Goal: Use online tool/utility: Utilize a website feature to perform a specific function

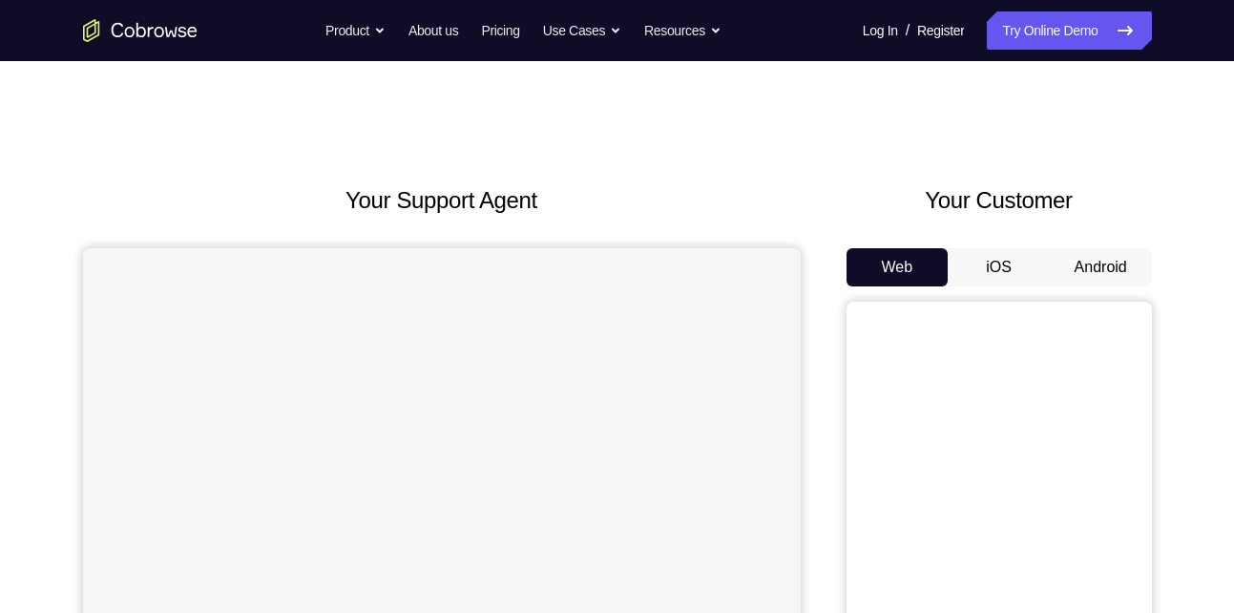
scroll to position [182, 0]
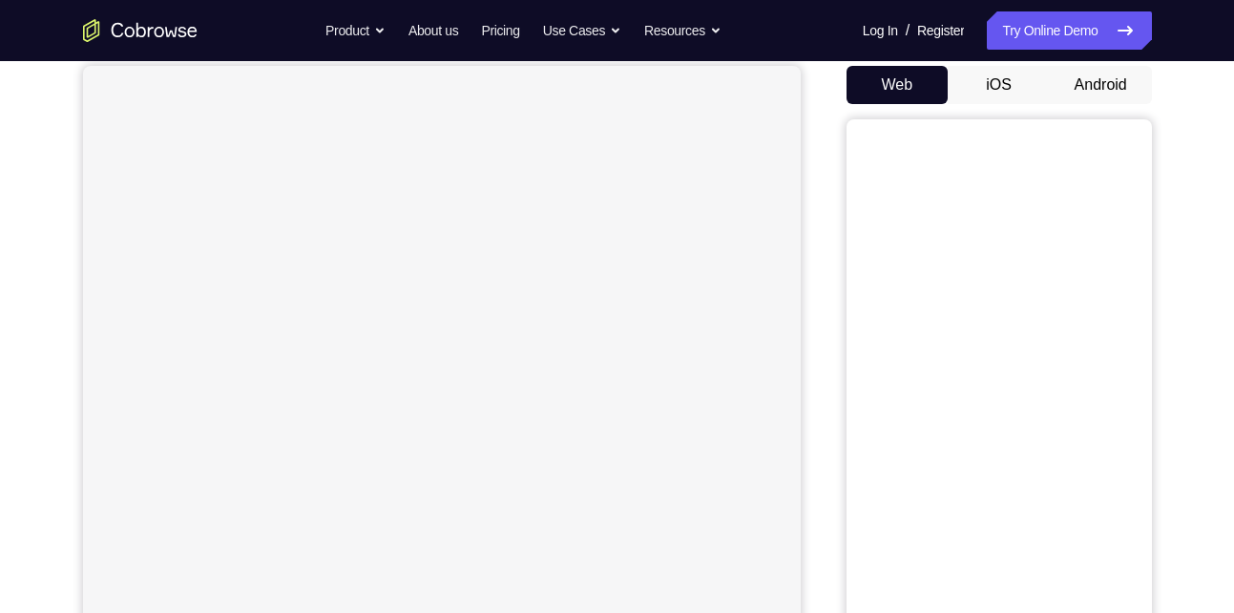
click at [1083, 79] on button "Android" at bounding box center [1101, 85] width 102 height 38
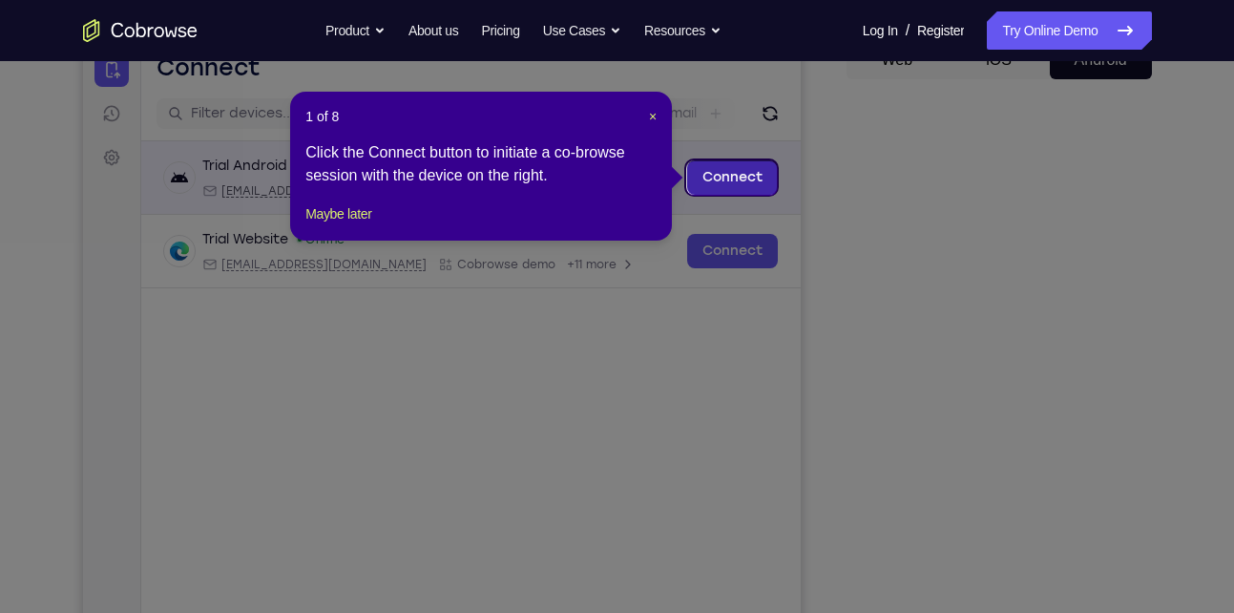
scroll to position [206, 0]
click at [651, 117] on span "×" at bounding box center [653, 117] width 8 height 15
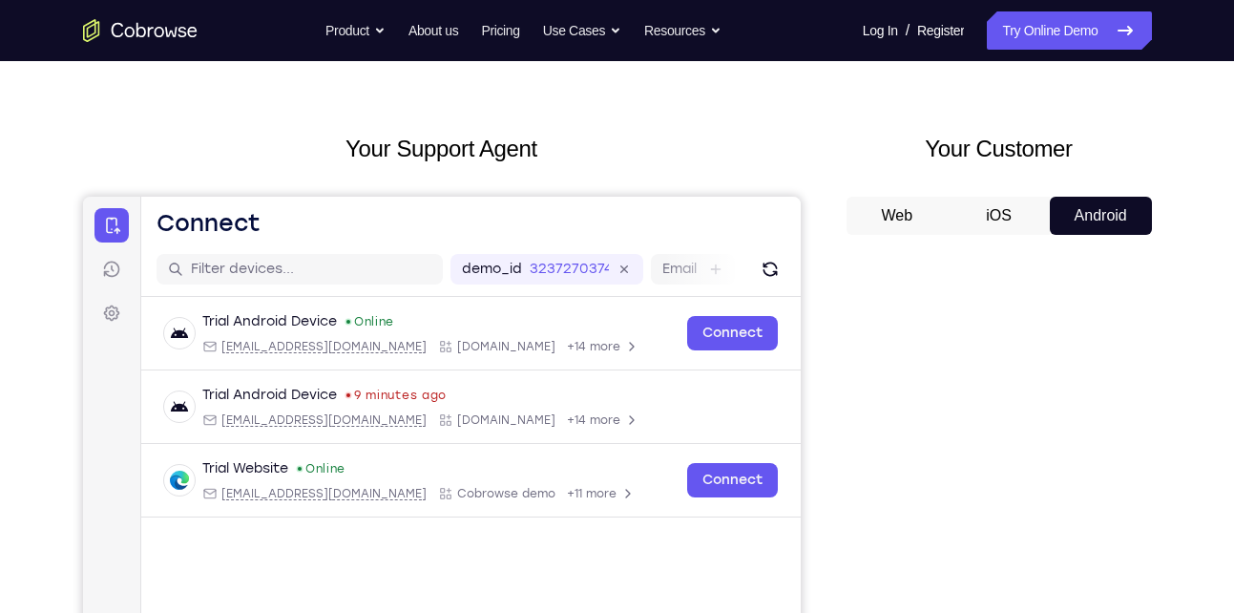
scroll to position [0, 0]
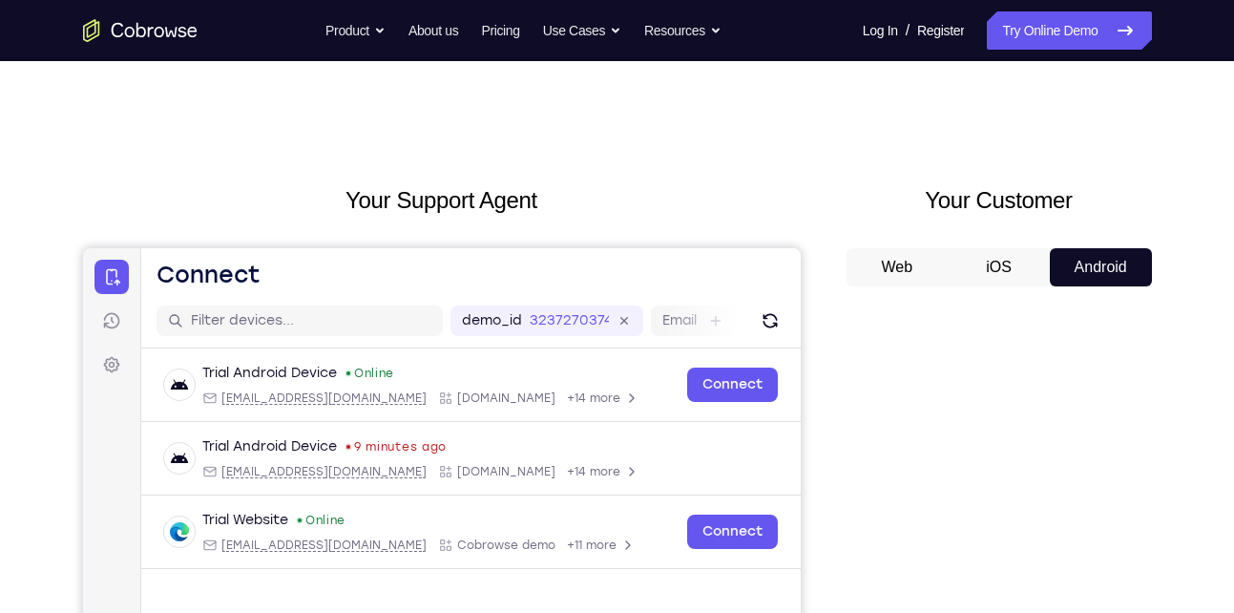
click at [898, 260] on button "Web" at bounding box center [898, 267] width 102 height 38
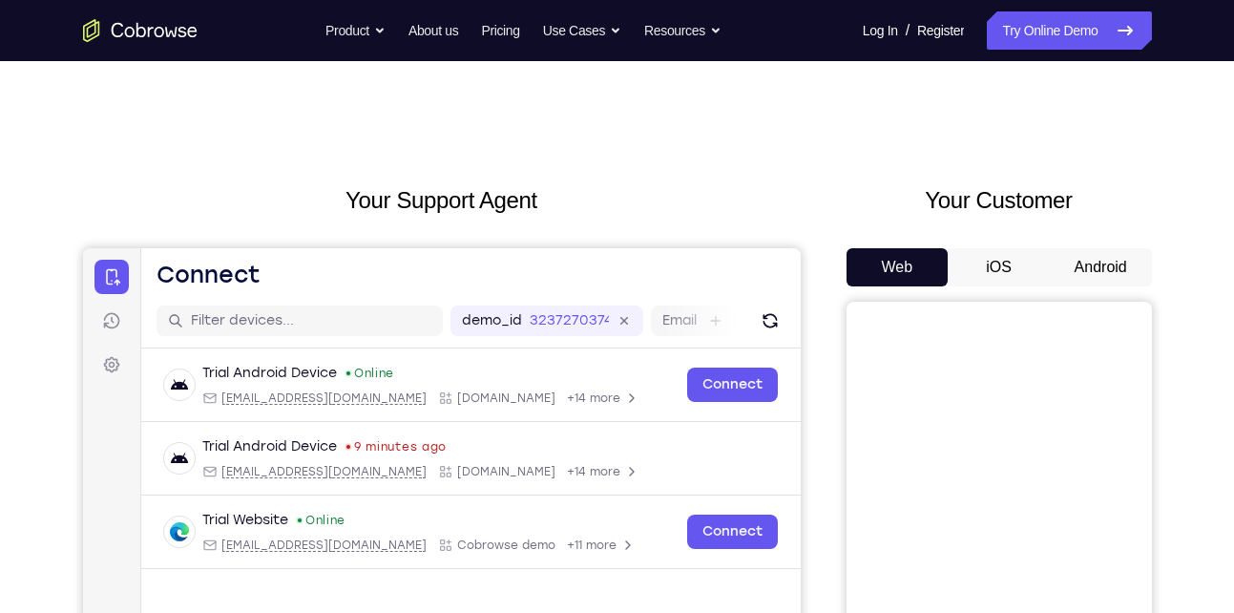
click at [1104, 263] on button "Android" at bounding box center [1101, 267] width 102 height 38
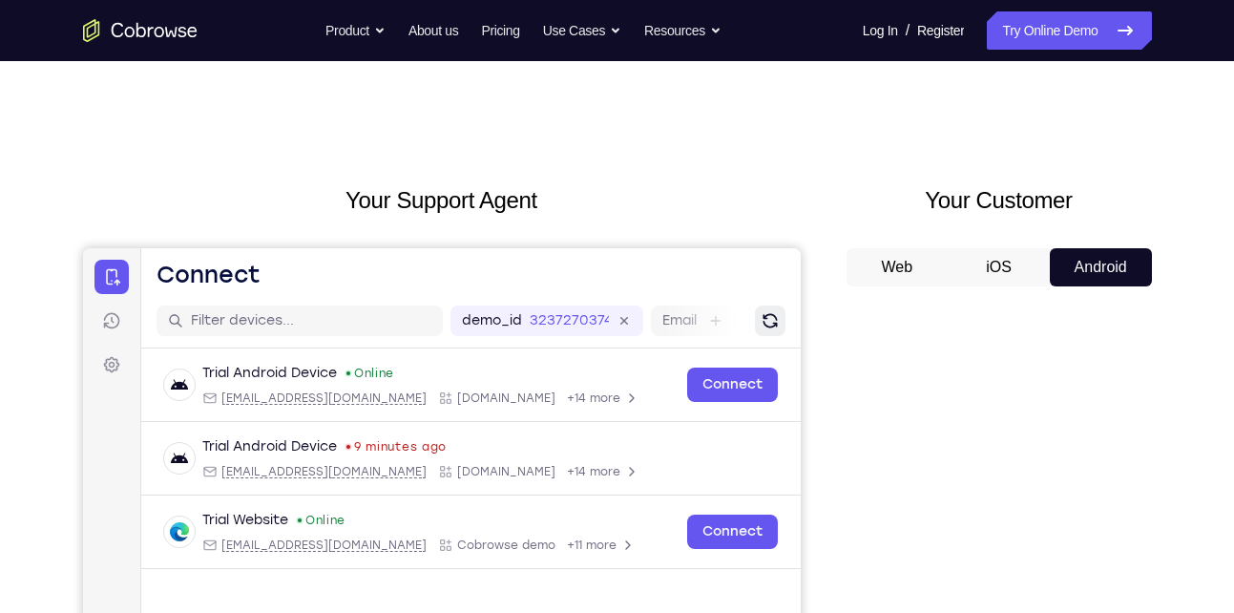
click at [769, 321] on icon "Refresh" at bounding box center [769, 320] width 27 height 27
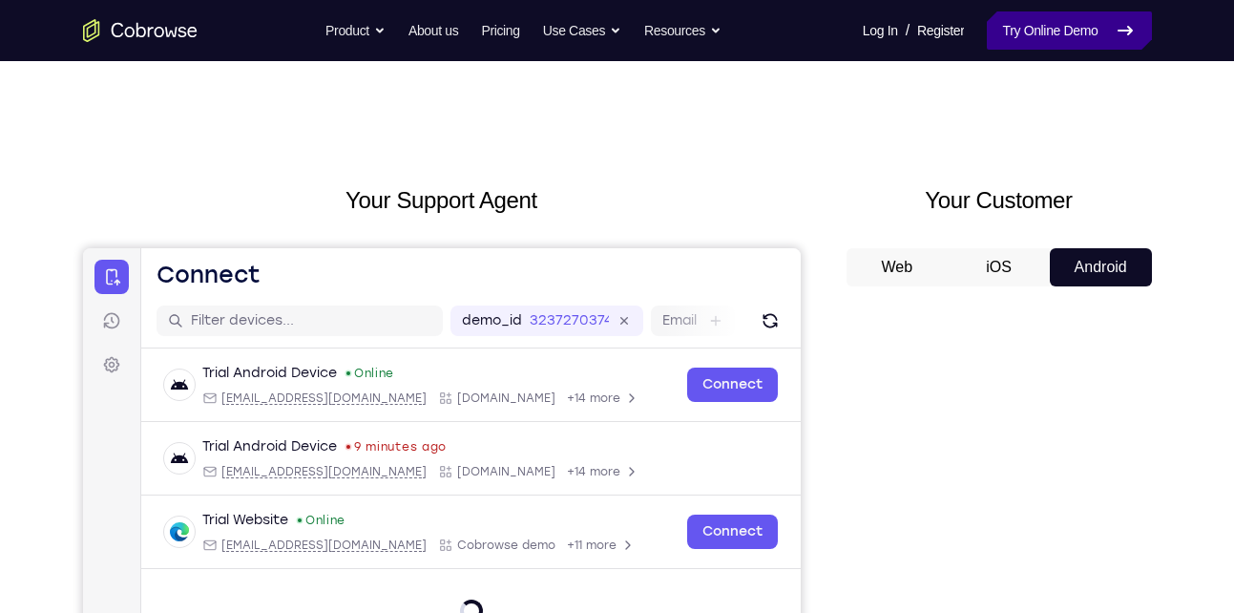
click at [1079, 26] on link "Try Online Demo" at bounding box center [1069, 30] width 164 height 38
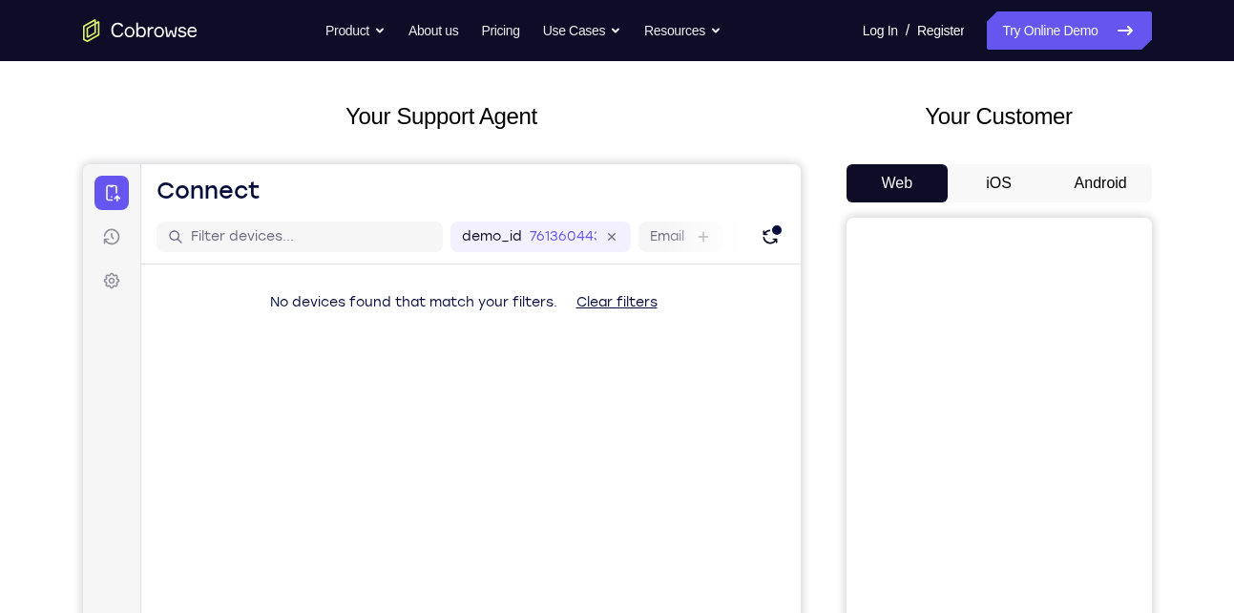
scroll to position [81, 0]
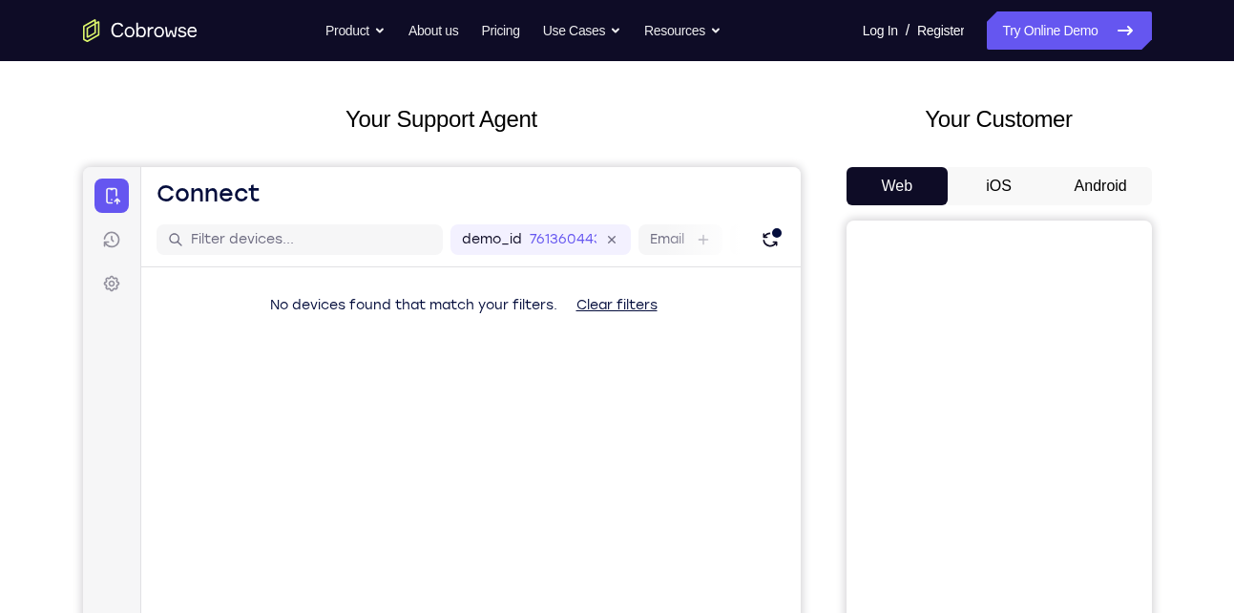
click at [1095, 184] on button "Android" at bounding box center [1101, 186] width 102 height 38
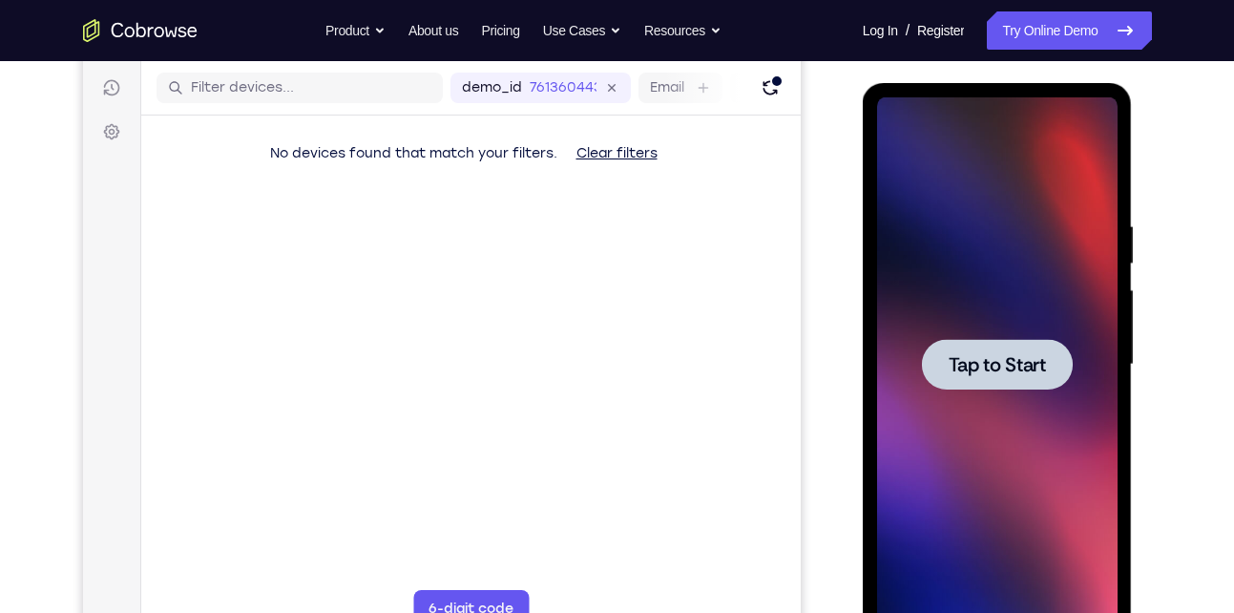
scroll to position [0, 0]
click at [1027, 374] on span "Tap to Start" at bounding box center [997, 364] width 97 height 19
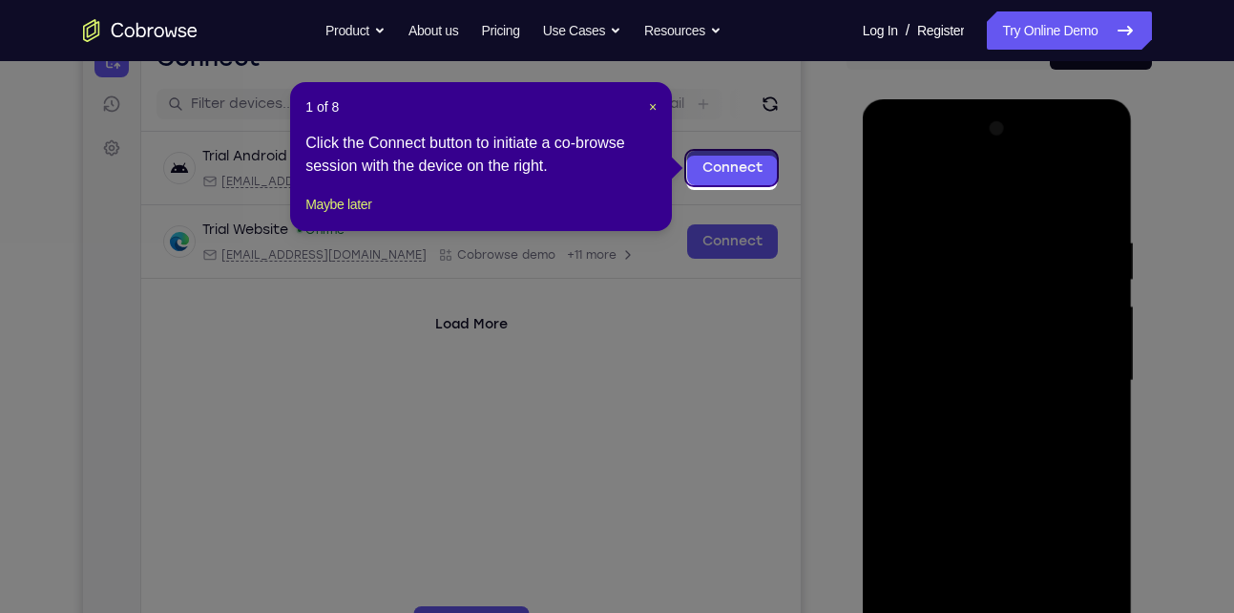
scroll to position [211, 0]
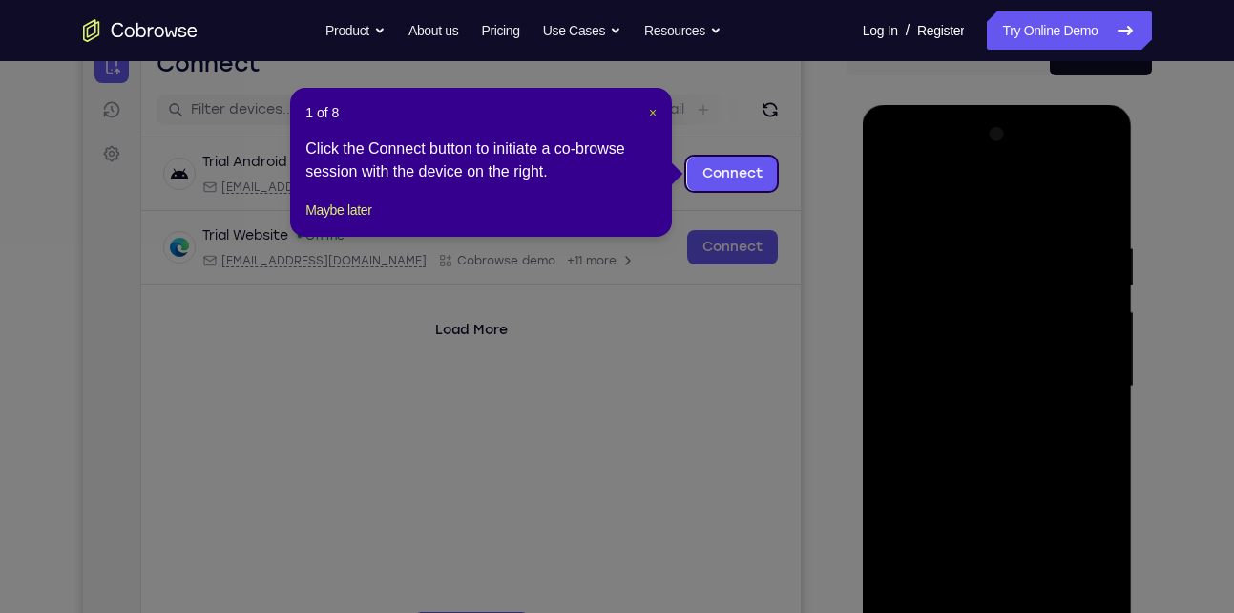
click at [649, 113] on span "×" at bounding box center [653, 112] width 8 height 15
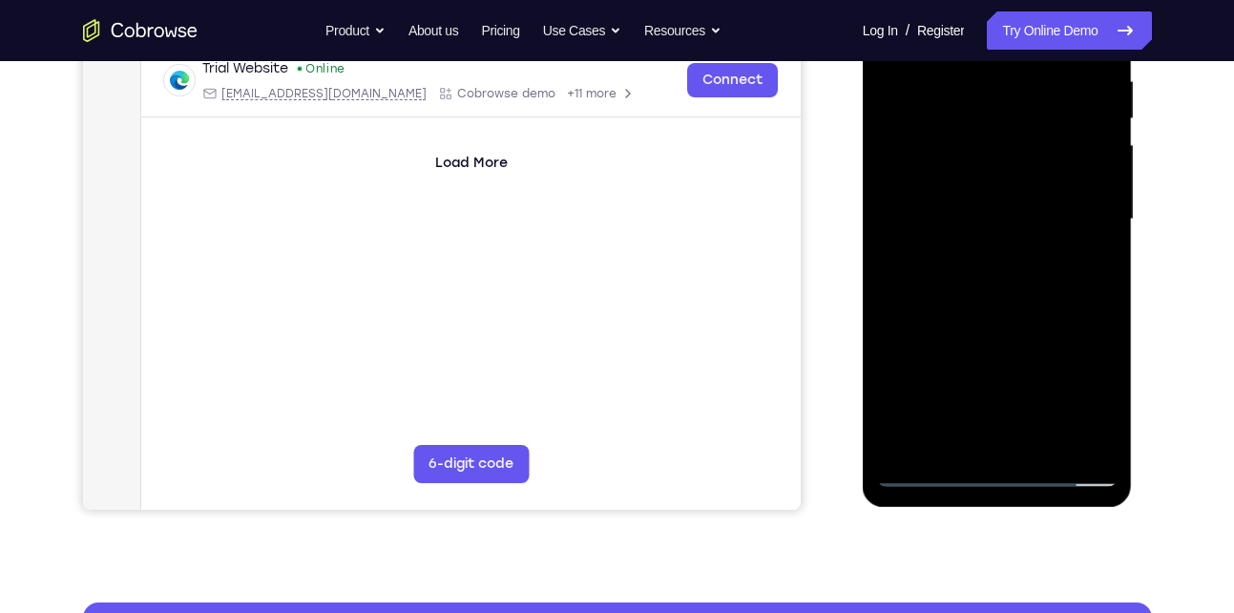
scroll to position [386, 0]
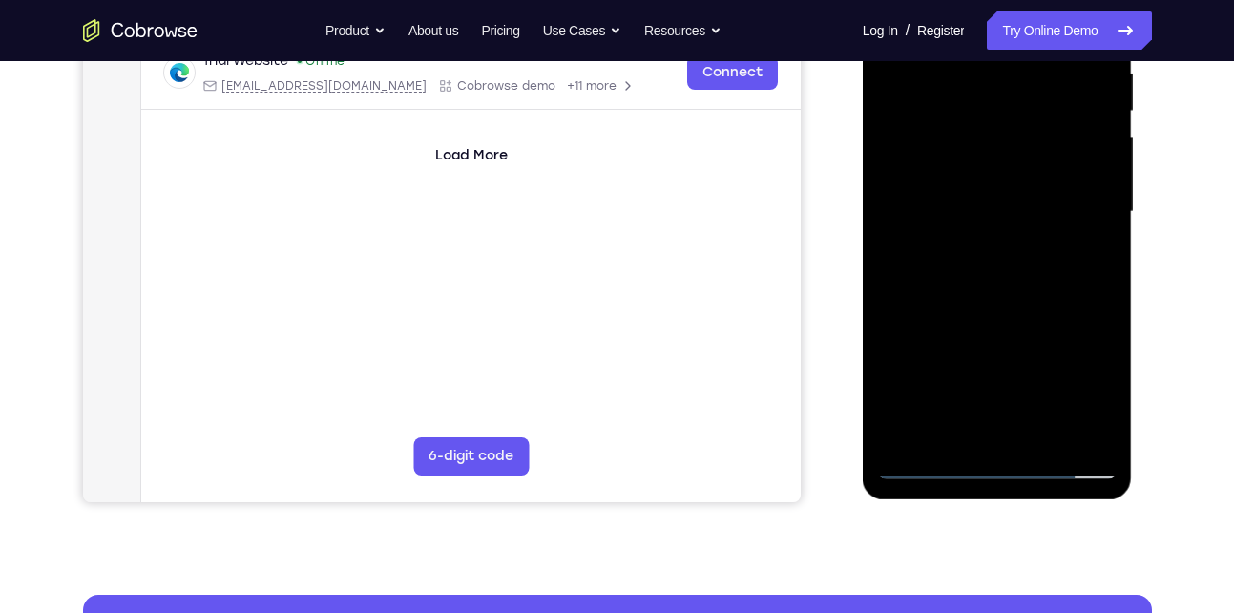
click at [999, 464] on div at bounding box center [997, 212] width 241 height 535
click at [1087, 386] on div at bounding box center [997, 212] width 241 height 535
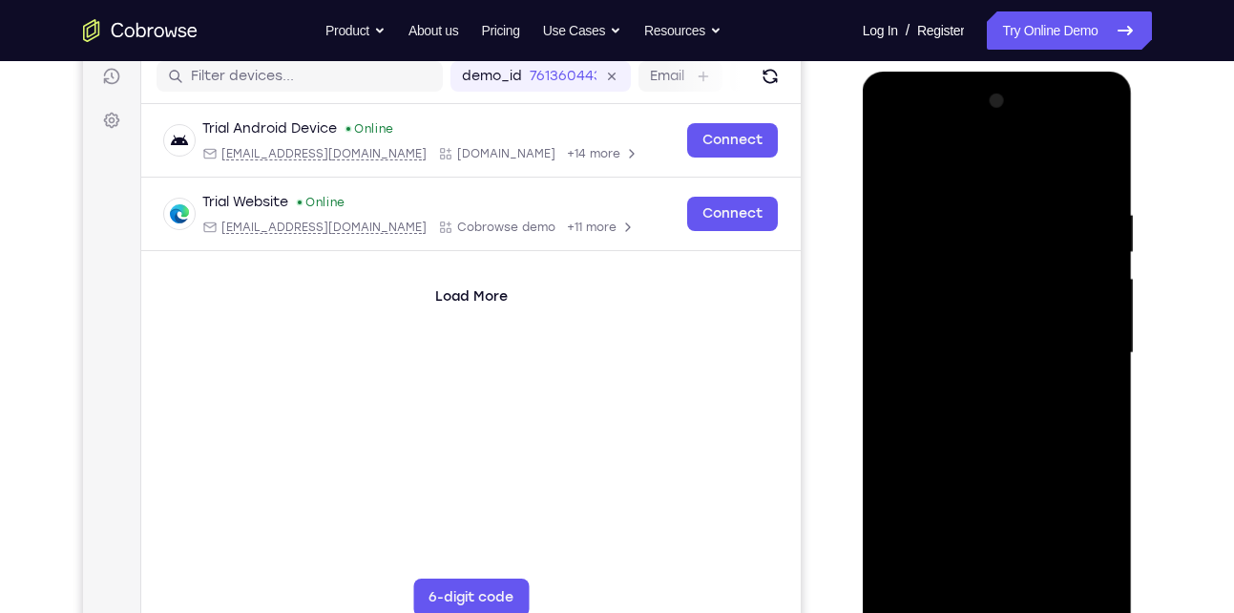
scroll to position [242, 0]
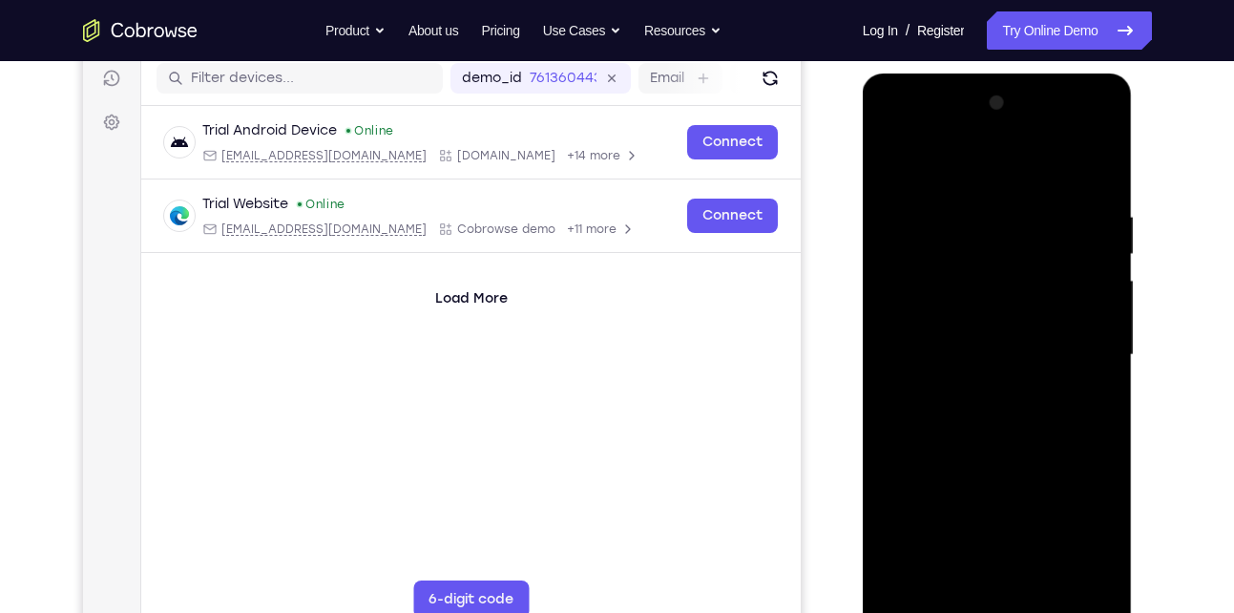
click at [892, 130] on div at bounding box center [997, 355] width 241 height 535
click at [1076, 346] on div at bounding box center [997, 355] width 241 height 535
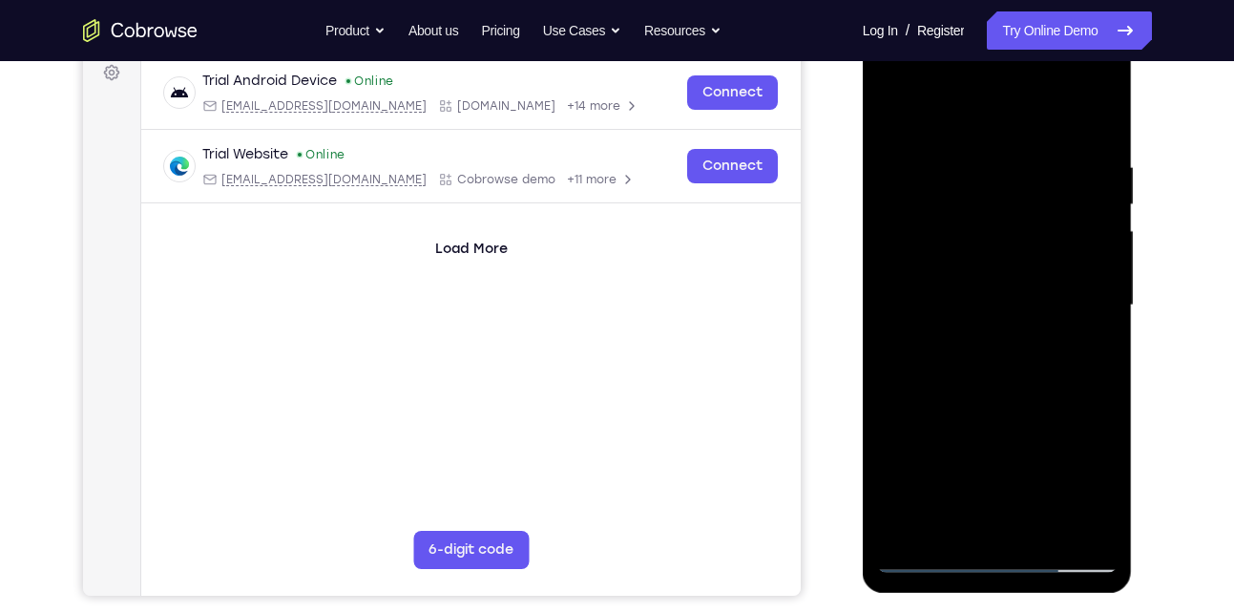
scroll to position [293, 0]
click at [978, 338] on div at bounding box center [997, 304] width 241 height 535
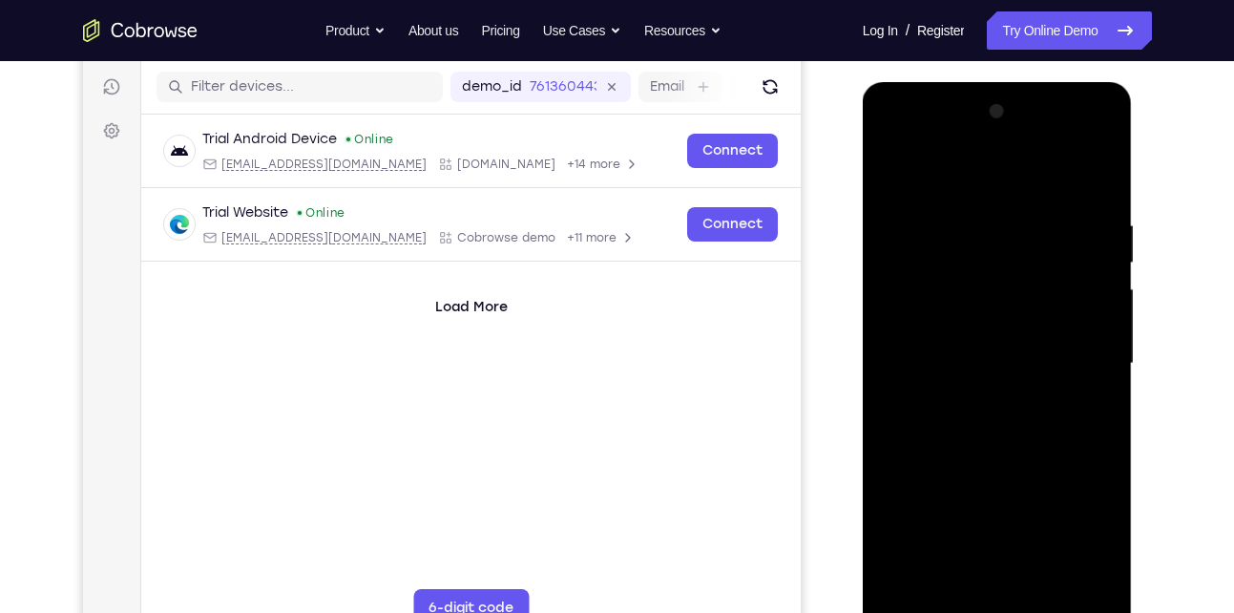
scroll to position [233, 0]
